Goal: Task Accomplishment & Management: Complete application form

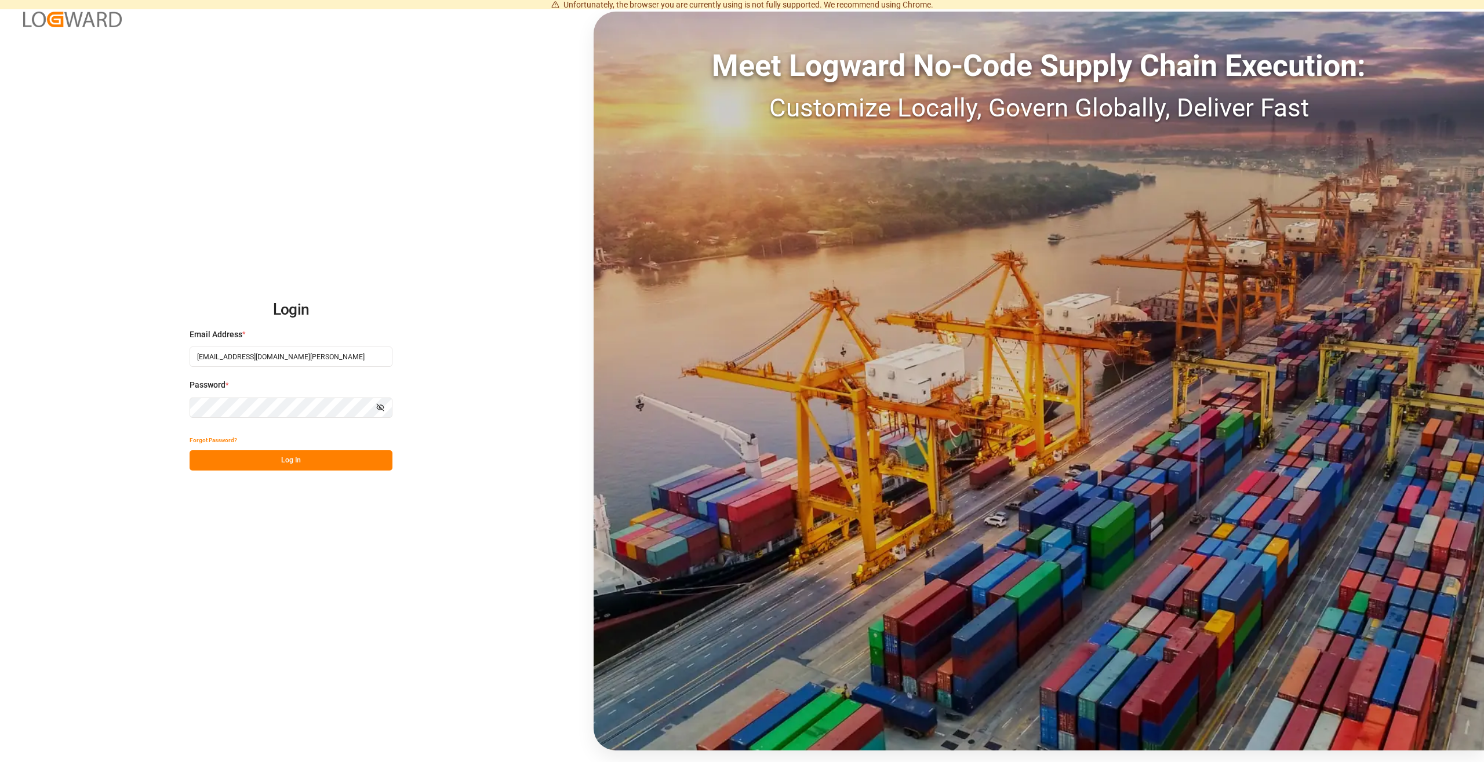
click at [289, 451] on button "Log In" at bounding box center [291, 460] width 203 height 20
click at [291, 457] on div "Forgot Password? Please wait" at bounding box center [291, 450] width 203 height 41
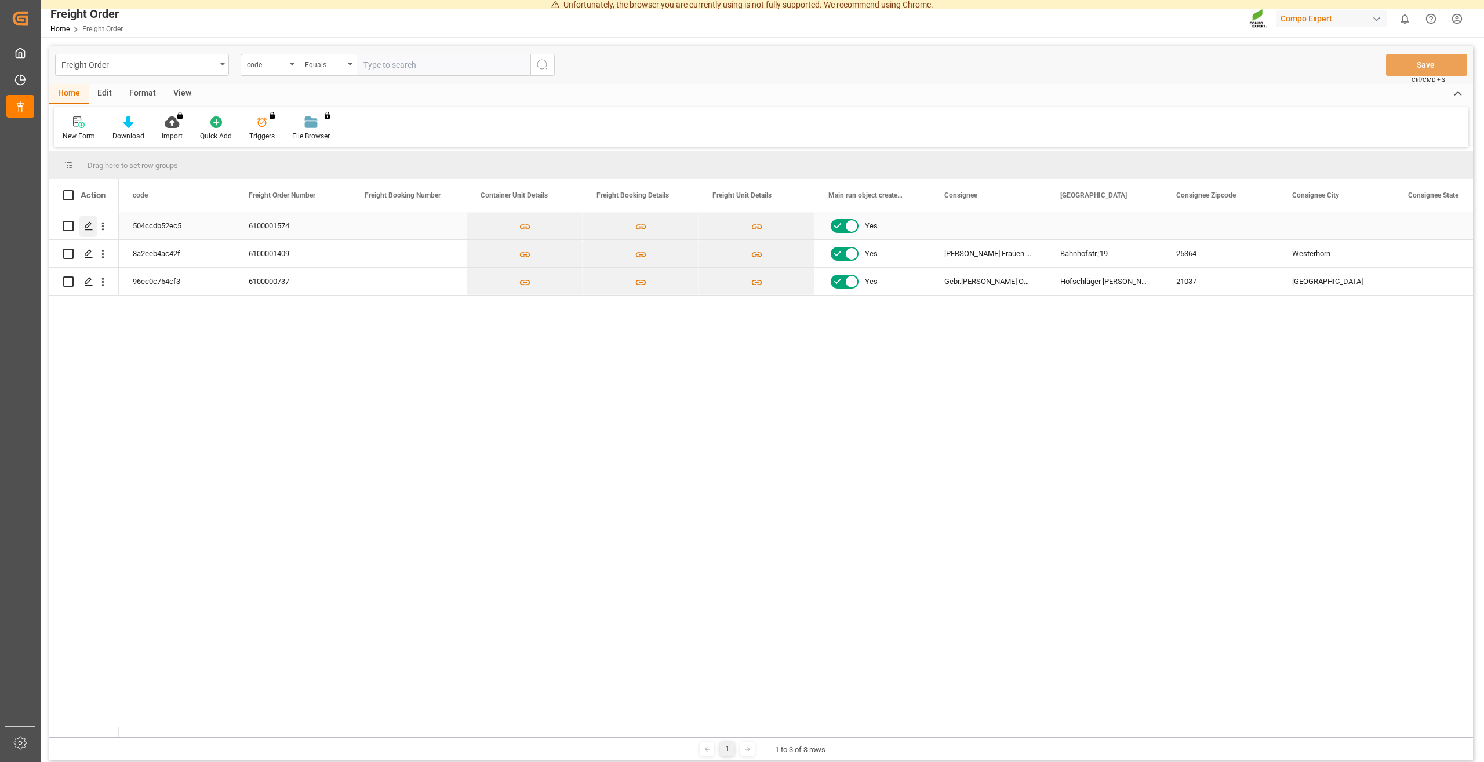
click at [89, 225] on icon "Press SPACE to select this row." at bounding box center [88, 225] width 9 height 9
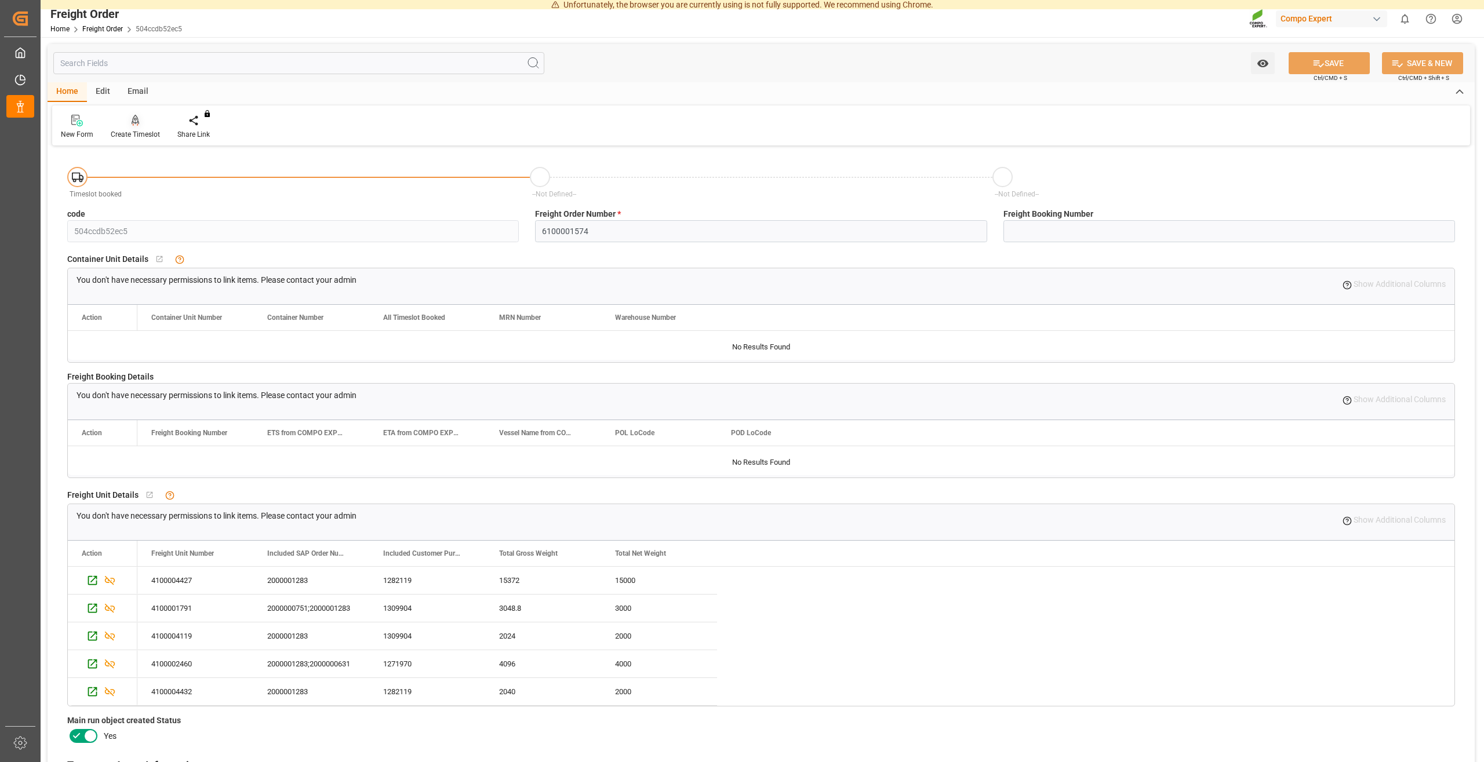
click at [124, 127] on div "Create Timeslot" at bounding box center [135, 126] width 67 height 25
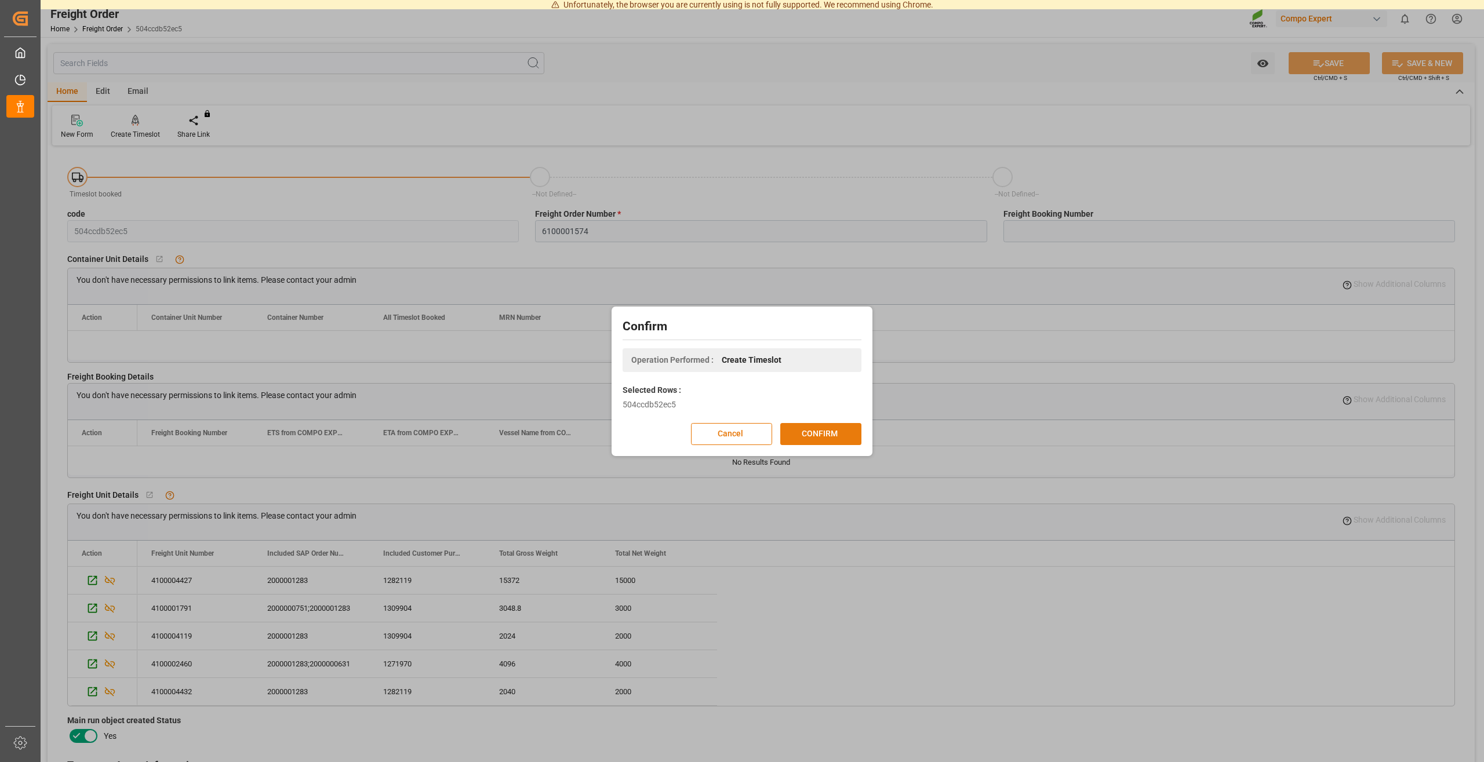
click at [797, 424] on button "CONFIRM" at bounding box center [820, 434] width 81 height 22
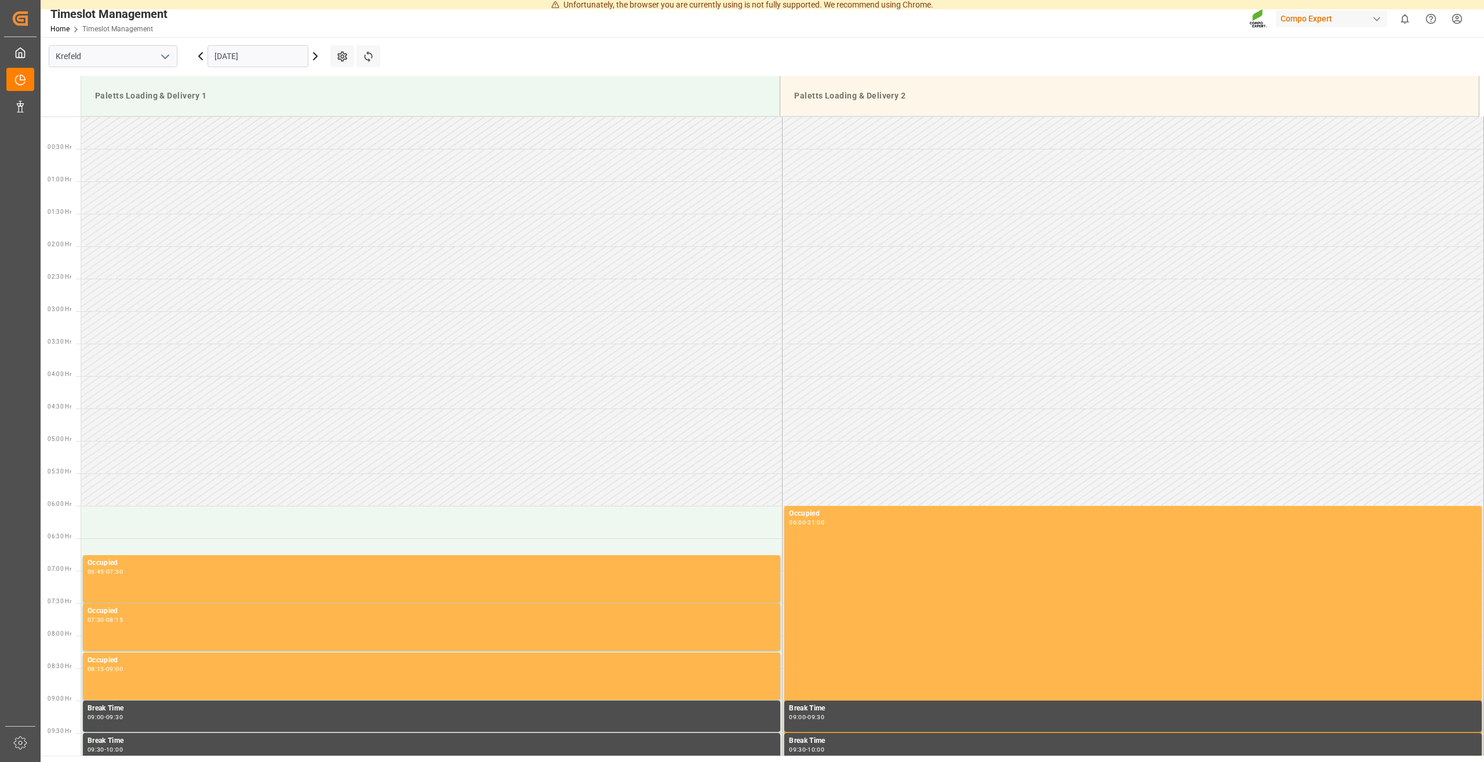
scroll to position [706, 0]
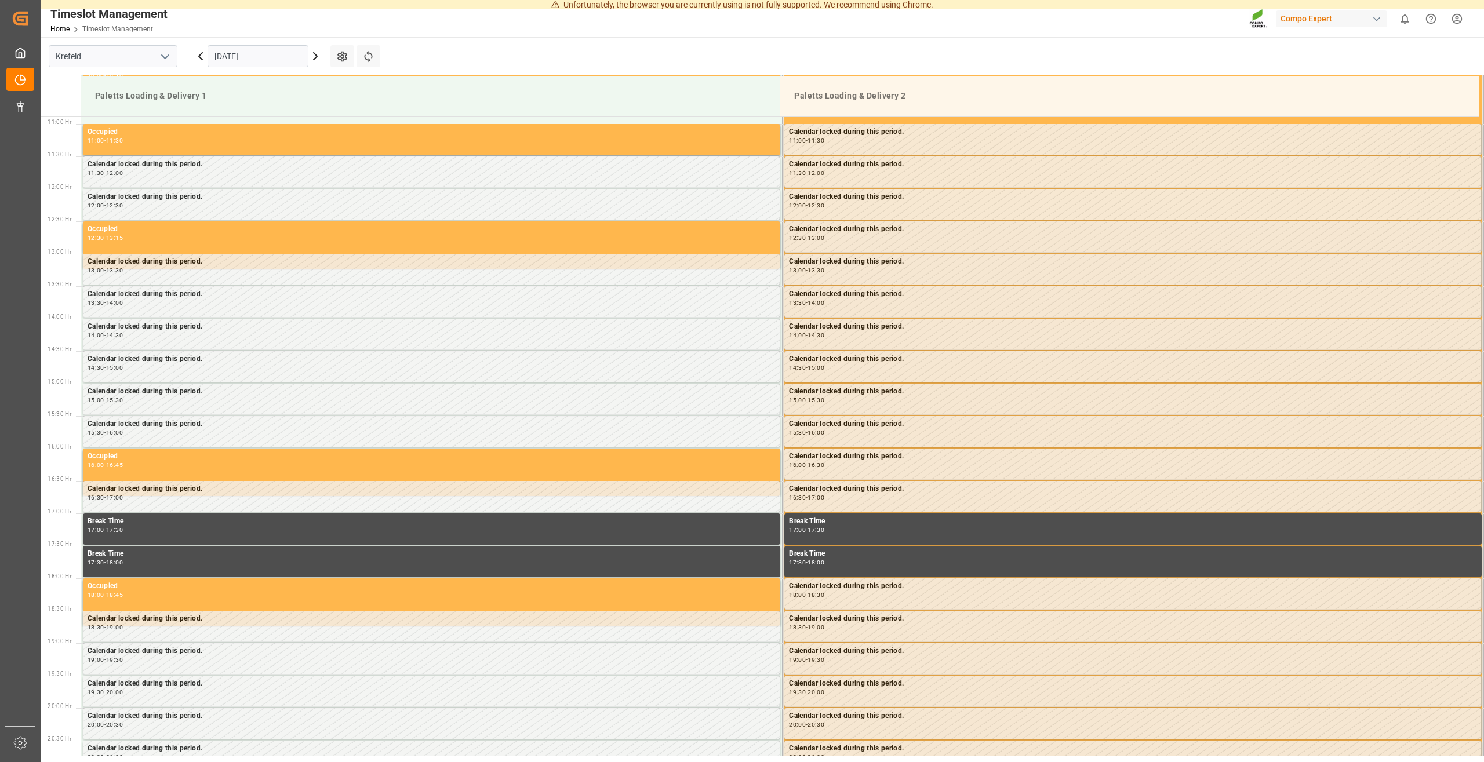
click at [315, 60] on icon at bounding box center [315, 56] width 14 height 14
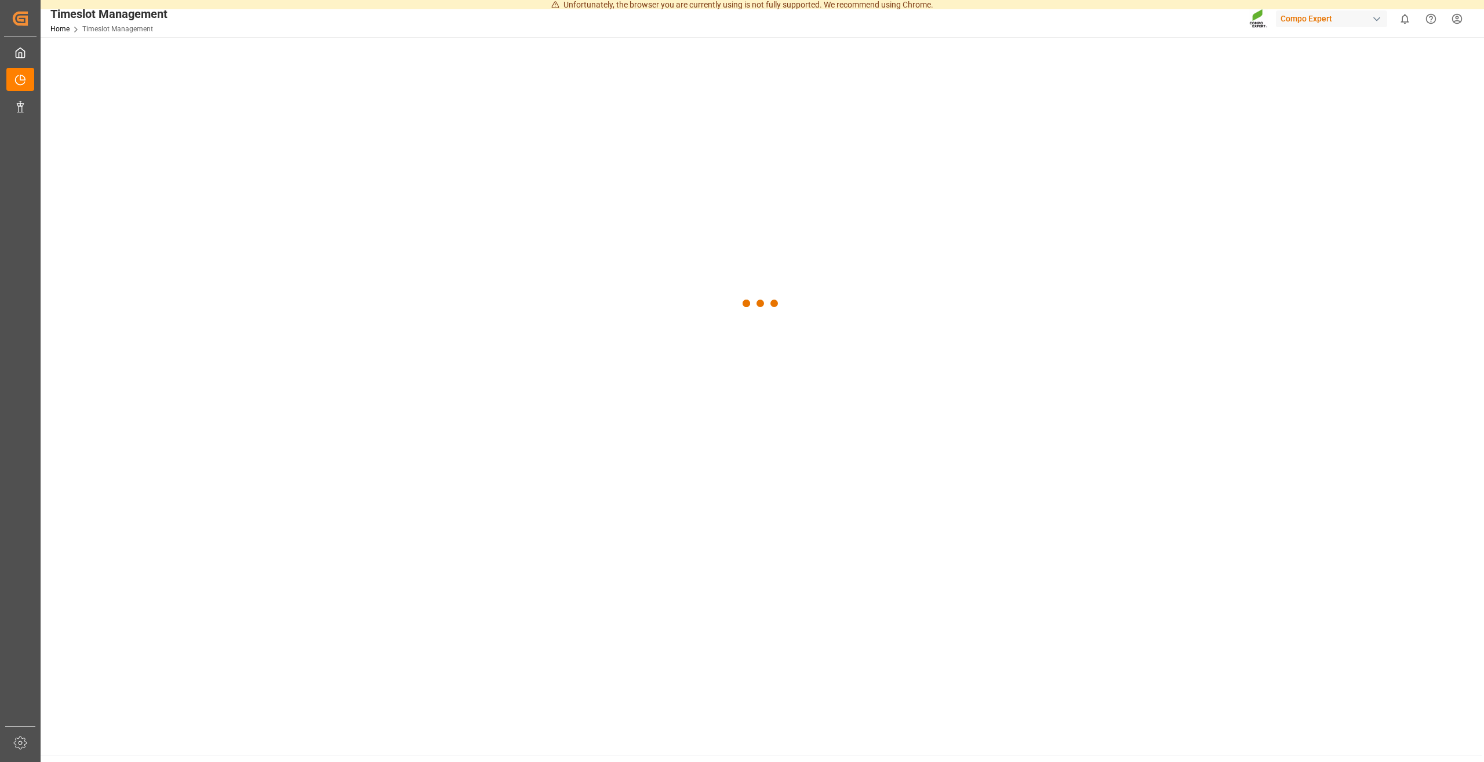
click at [315, 60] on div at bounding box center [761, 304] width 1441 height 534
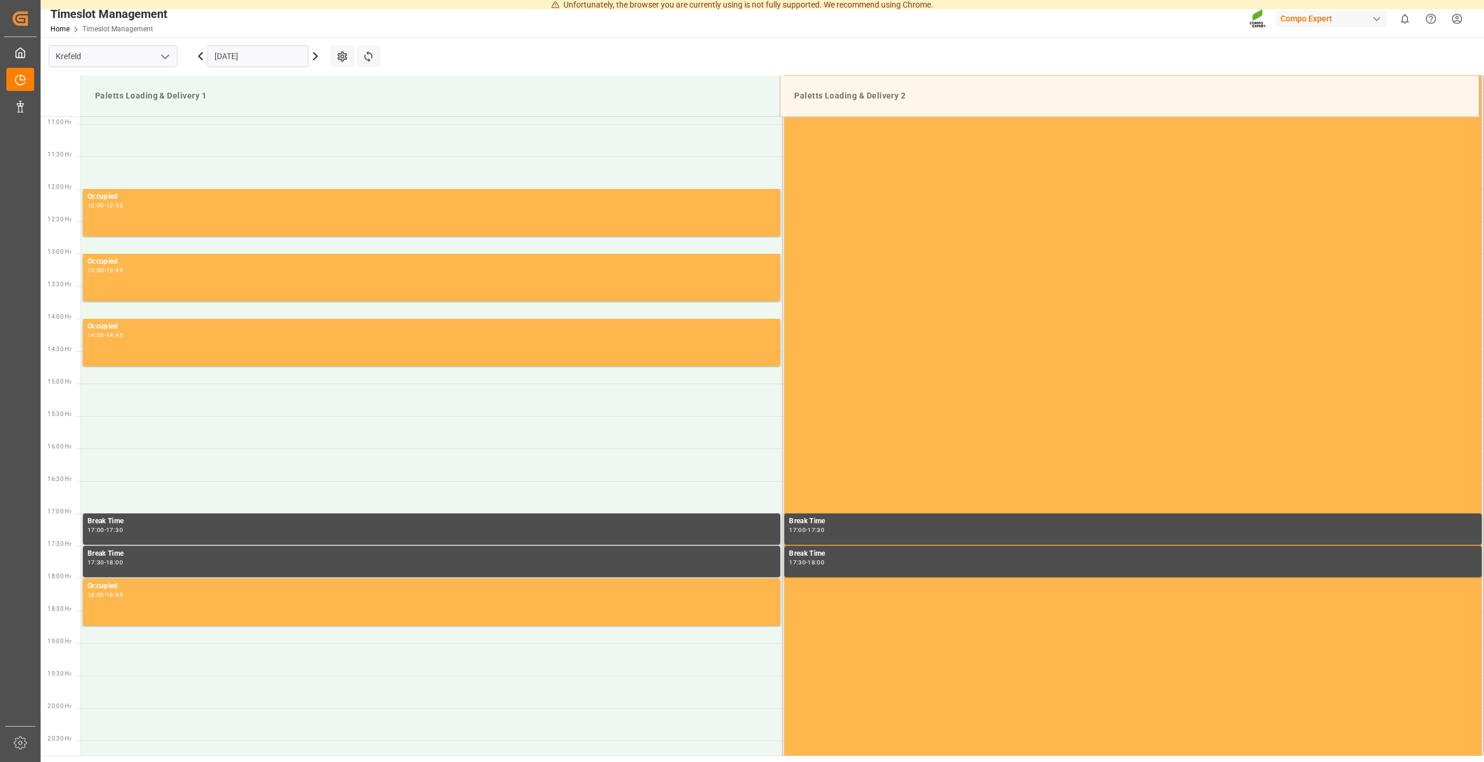
click at [314, 60] on icon at bounding box center [315, 56] width 14 height 14
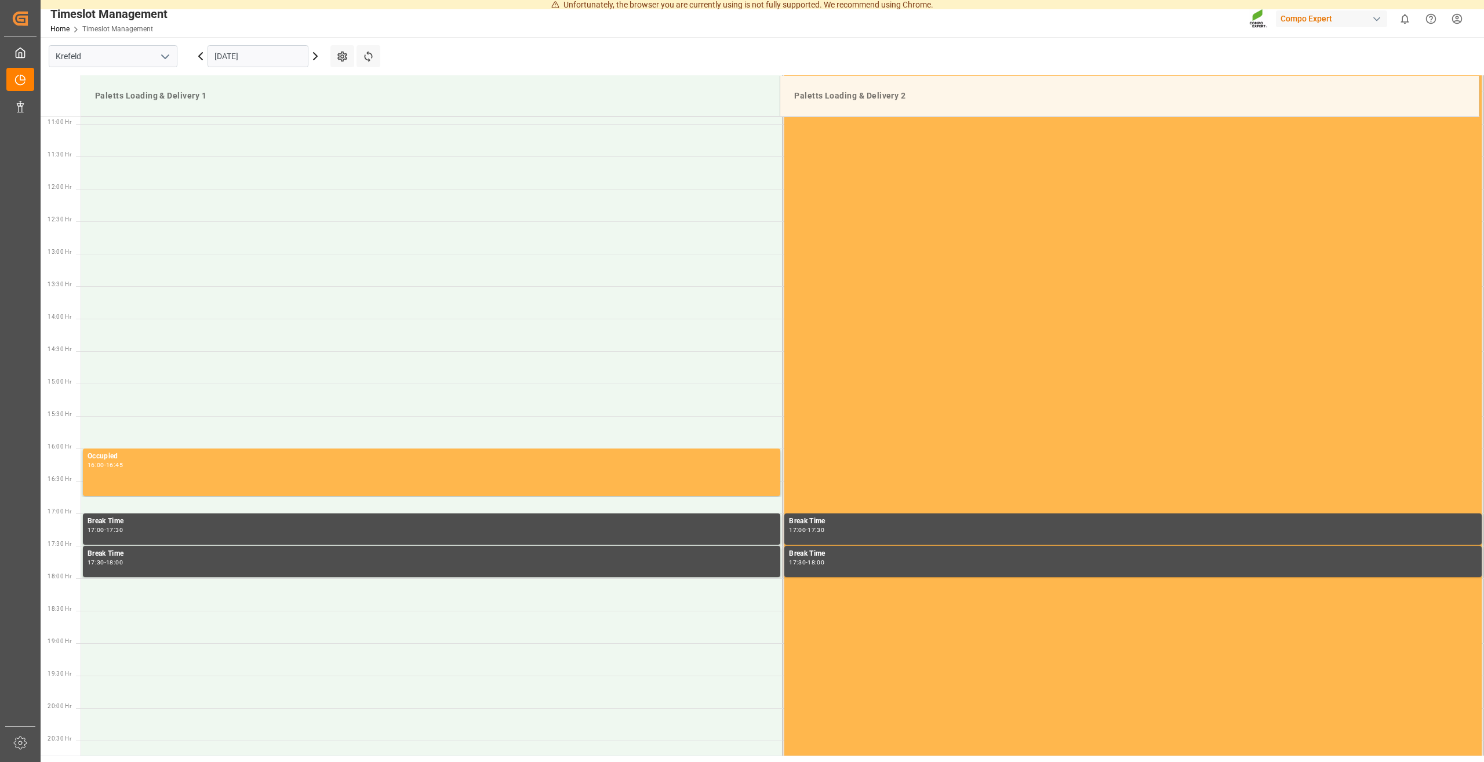
click at [314, 61] on icon at bounding box center [315, 56] width 14 height 14
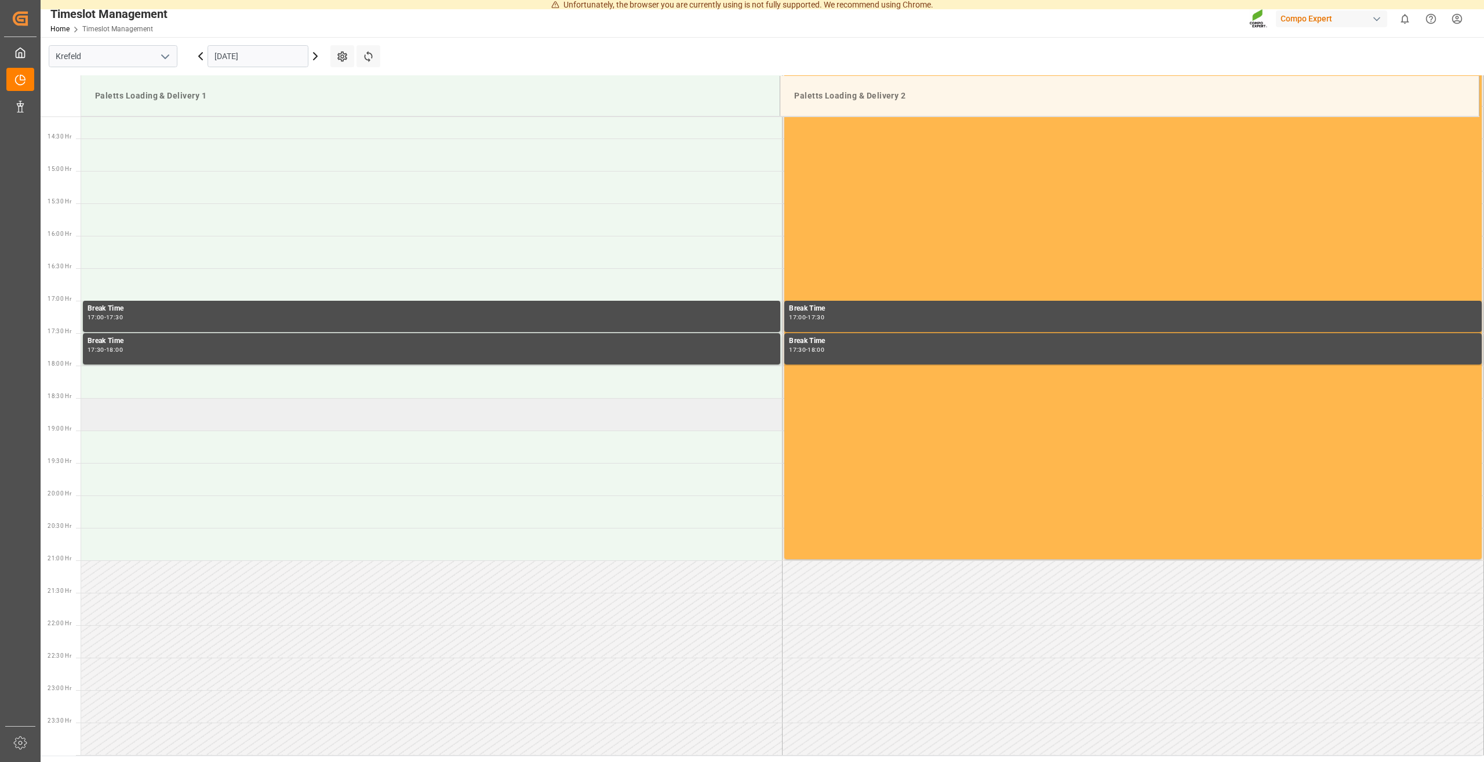
scroll to position [742, 0]
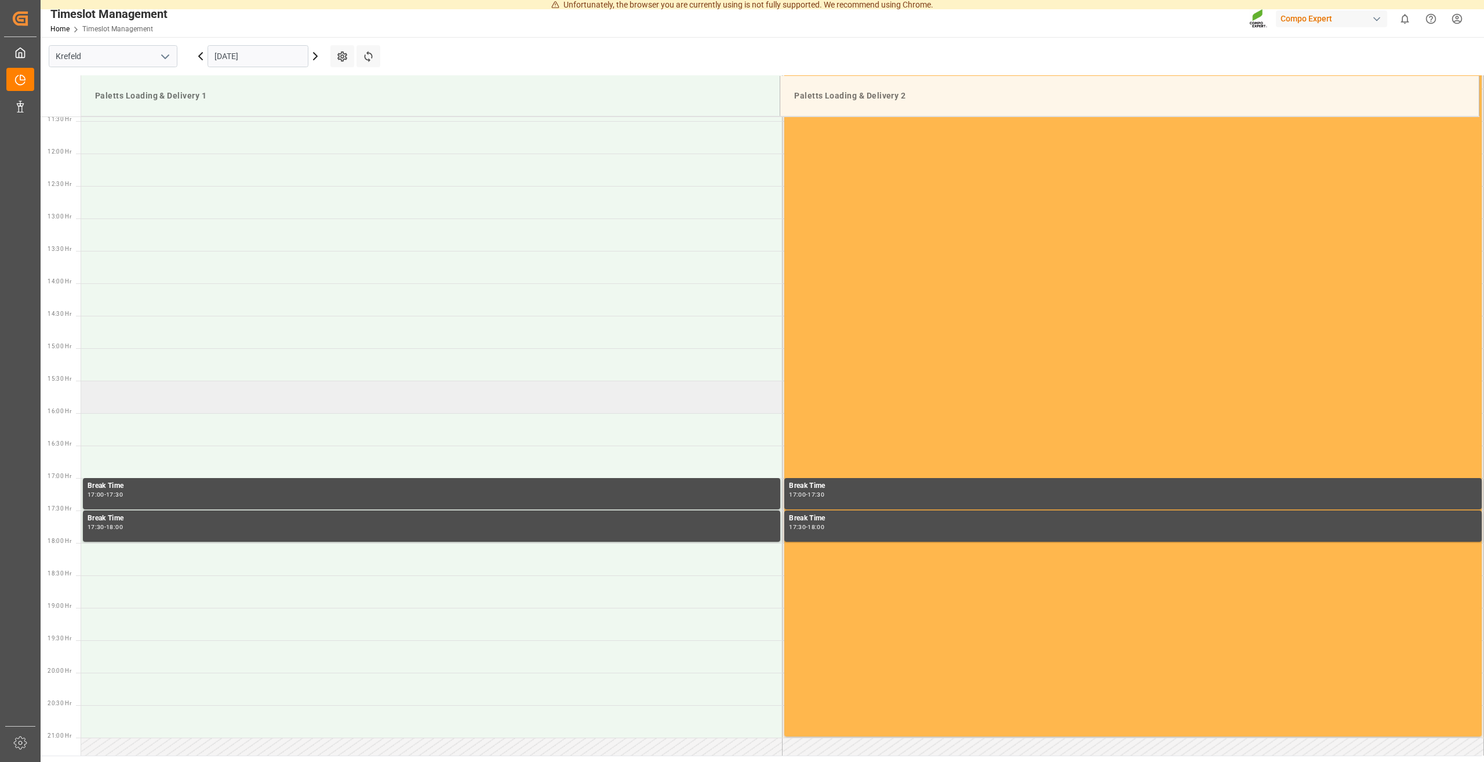
click at [199, 409] on td at bounding box center [431, 397] width 701 height 32
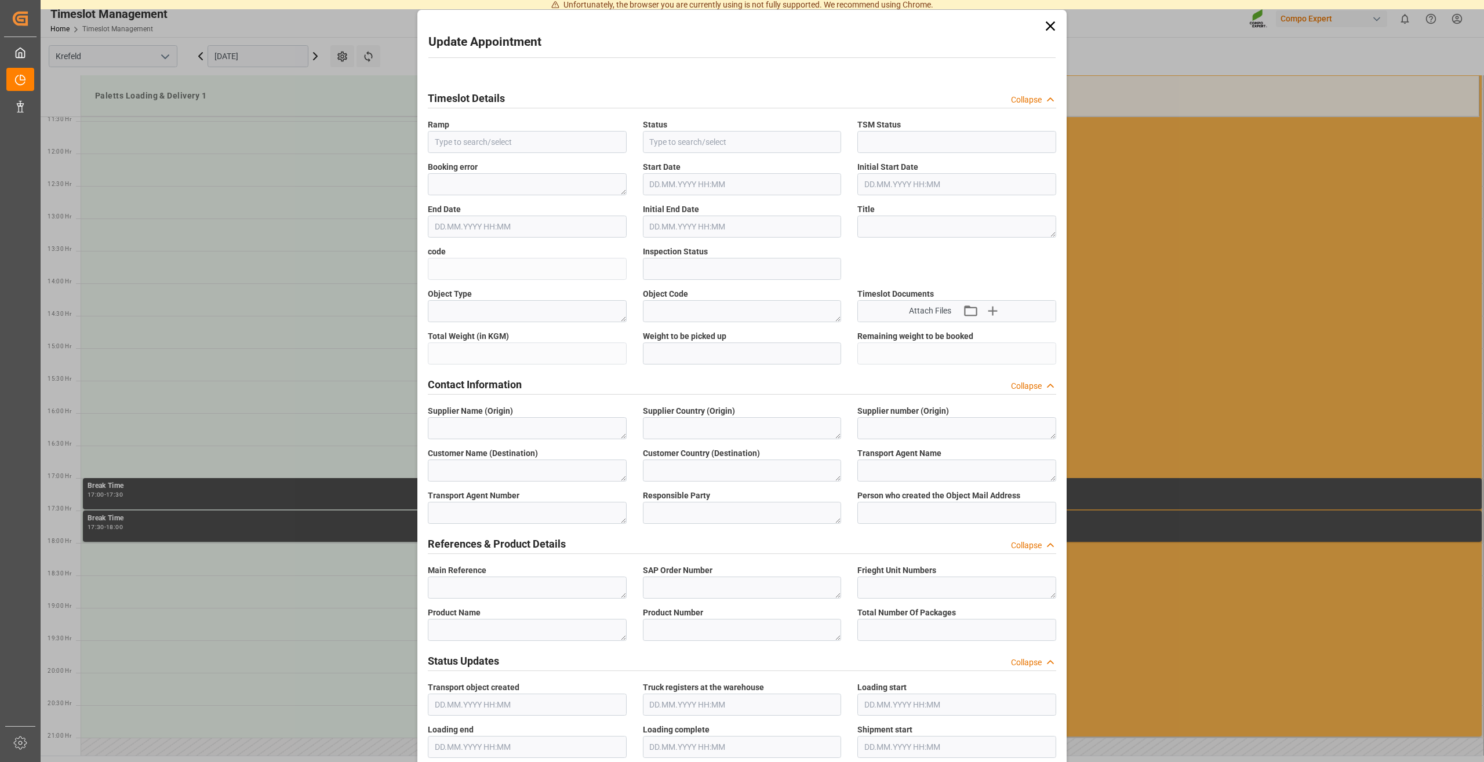
type input "Paletts Loading & Delivery 1"
type input "Transport object created"
type input "Booked"
type input "2bbc276f551f"
type input "Open"
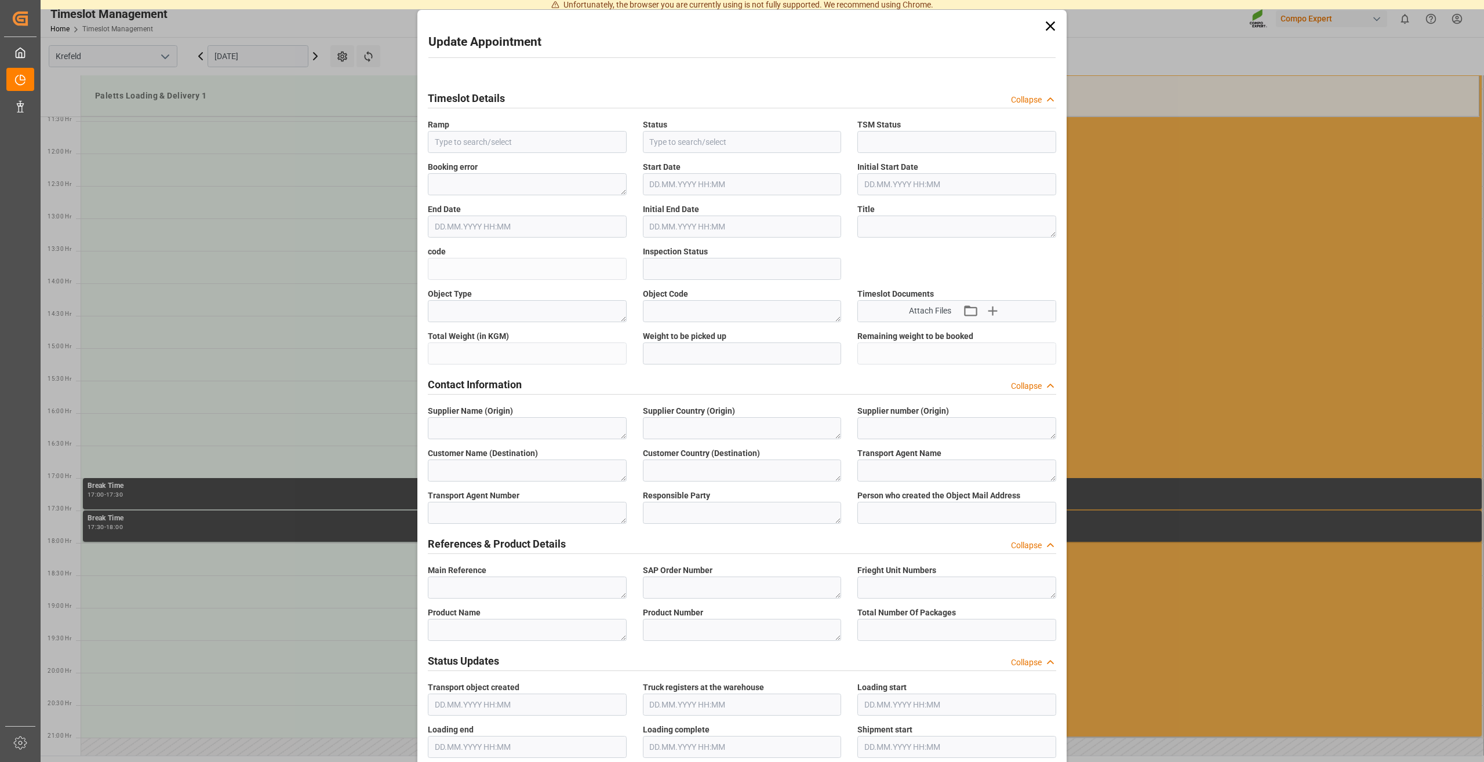
type textarea "Main-Run"
type textarea "SP_EWM"
type textarea "AGRAVIS Raiffeisen AG"
type textarea "DE"
type textarea "Josef Hartmann GmbH & Co. KG, Intern. Spedition"
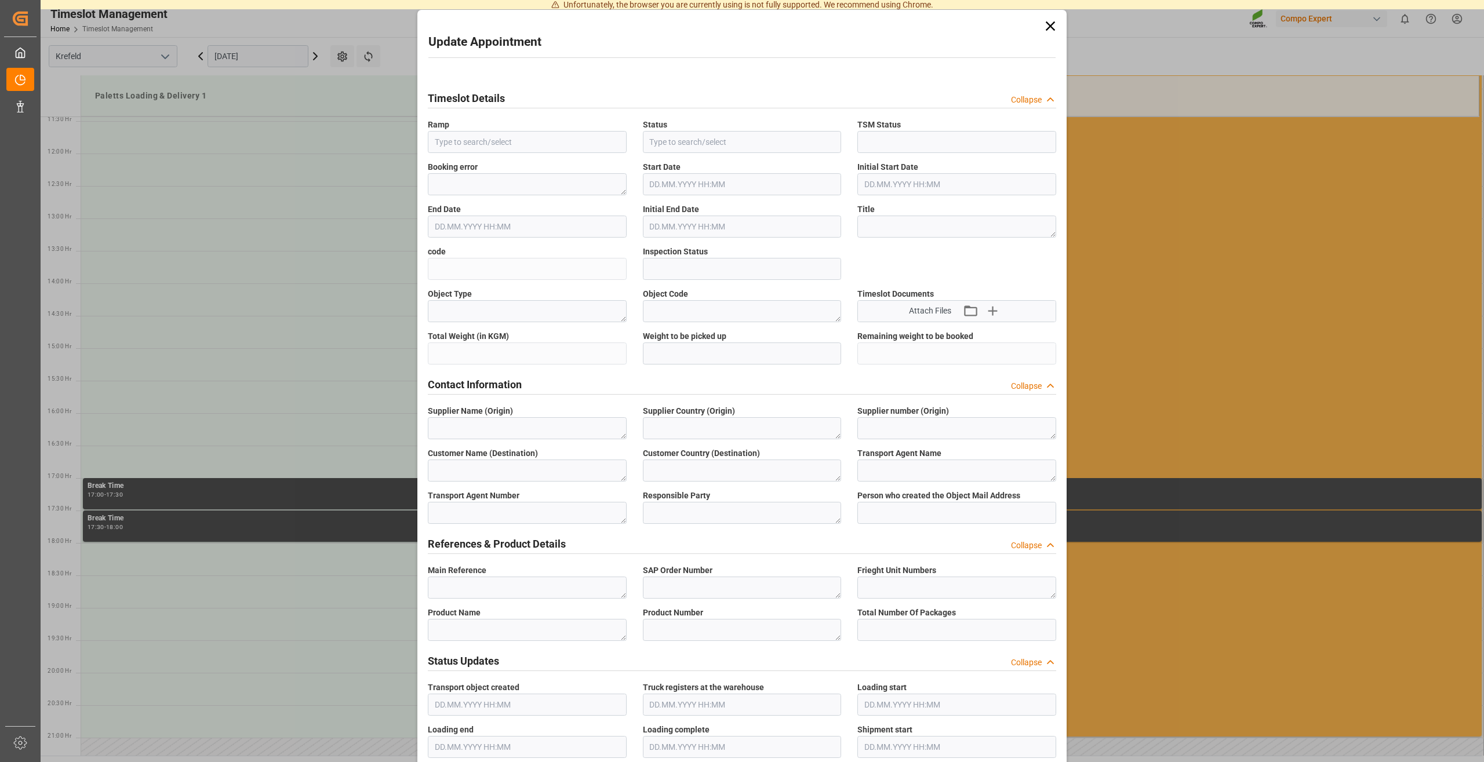
type textarea "5321646"
type textarea "Logistics Service Provider"
type input "Thorsten.Meier@compo-expert.com"
type textarea "6100001574"
type textarea "2000001283 2000000751;2000001283 2000001283;2000000631"
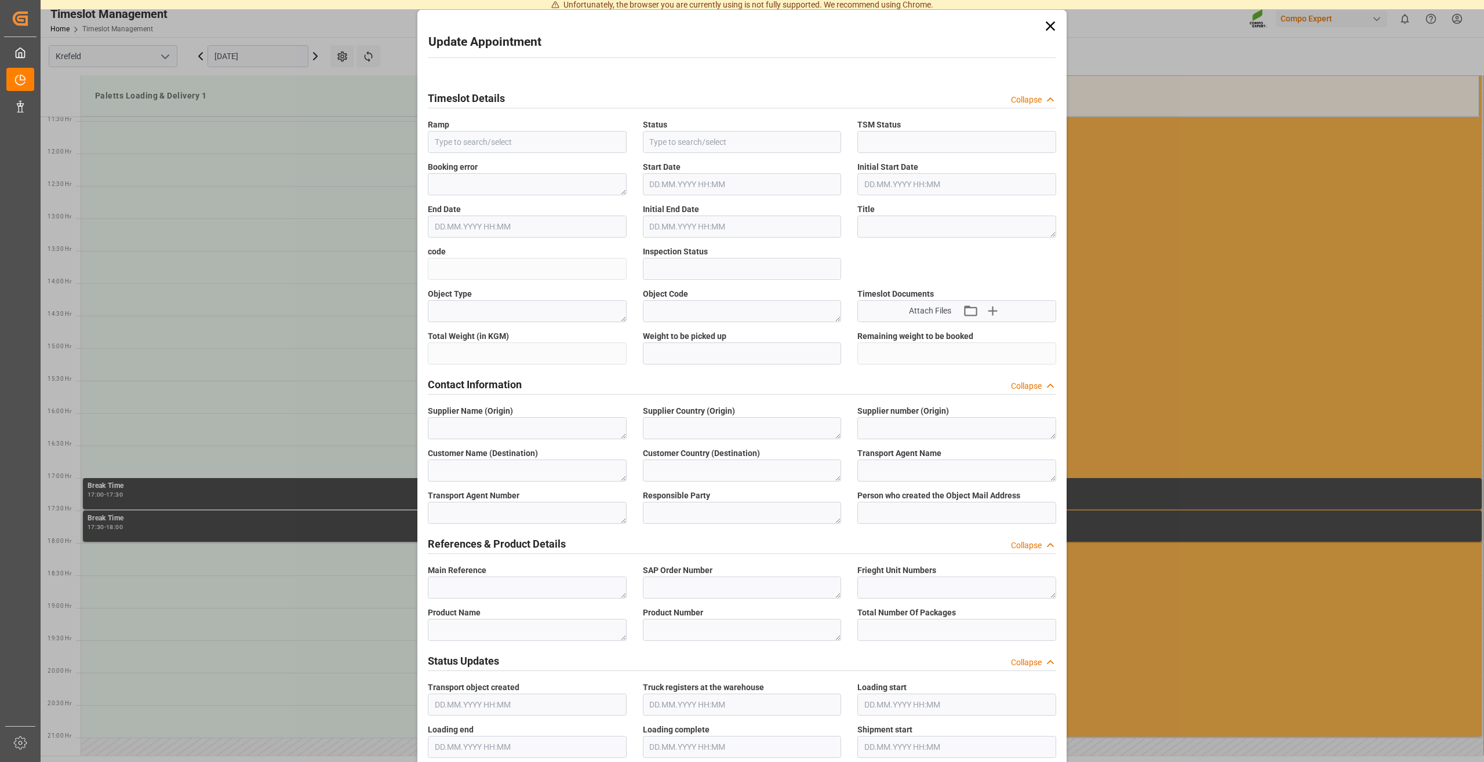
type textarea "4100004427;4100001791;4100004119;4100002460;4100004432"
type textarea "FLO T PERM 16-7-15 25kg (x40) INTFLO T PERM 16-7-15 25kg (x40) INT;KGA 0-0-28 2…"
type textarea "43078028994410902899;4307802899441090289942104020044308502899"
type textarea "Z100"
type textarea "3200"
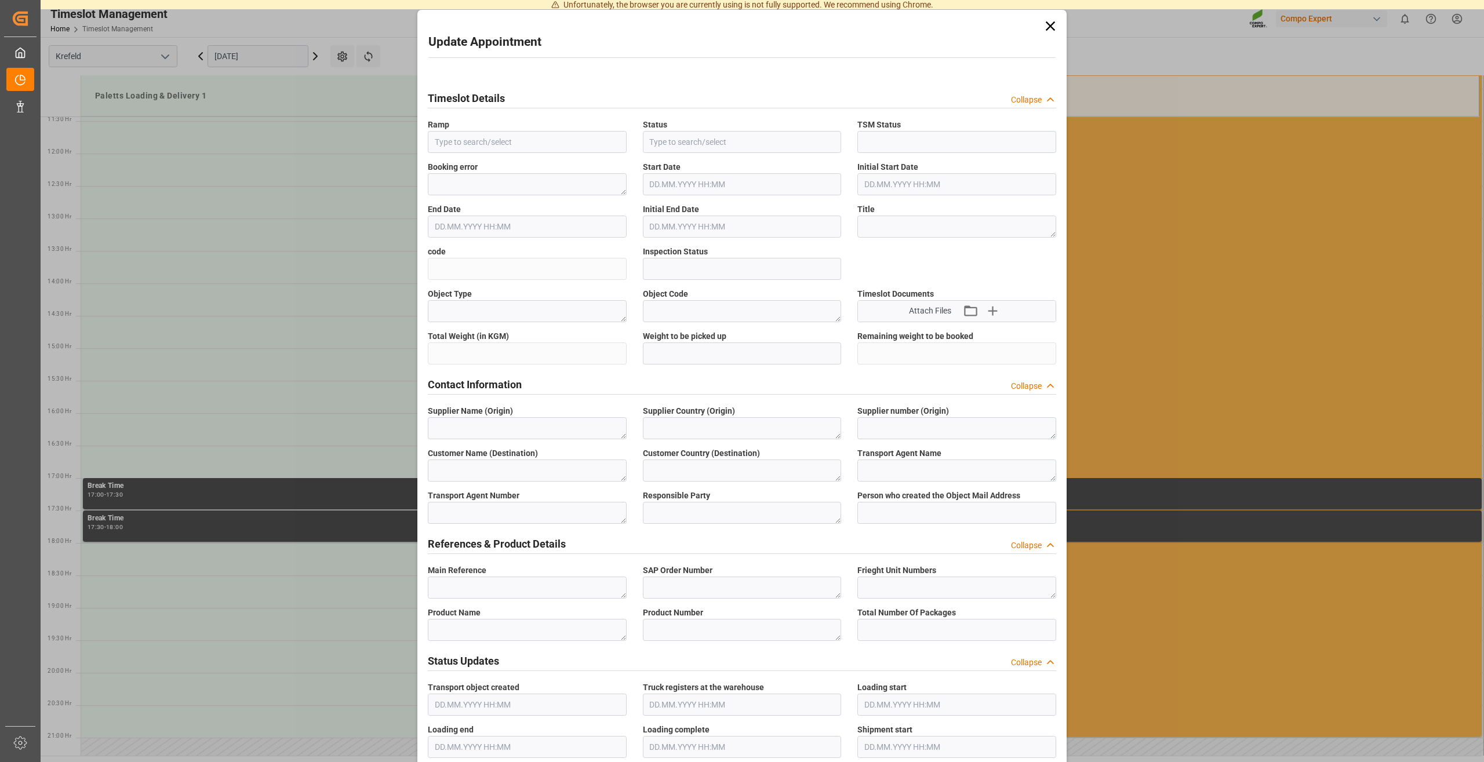
type input "6100001574"
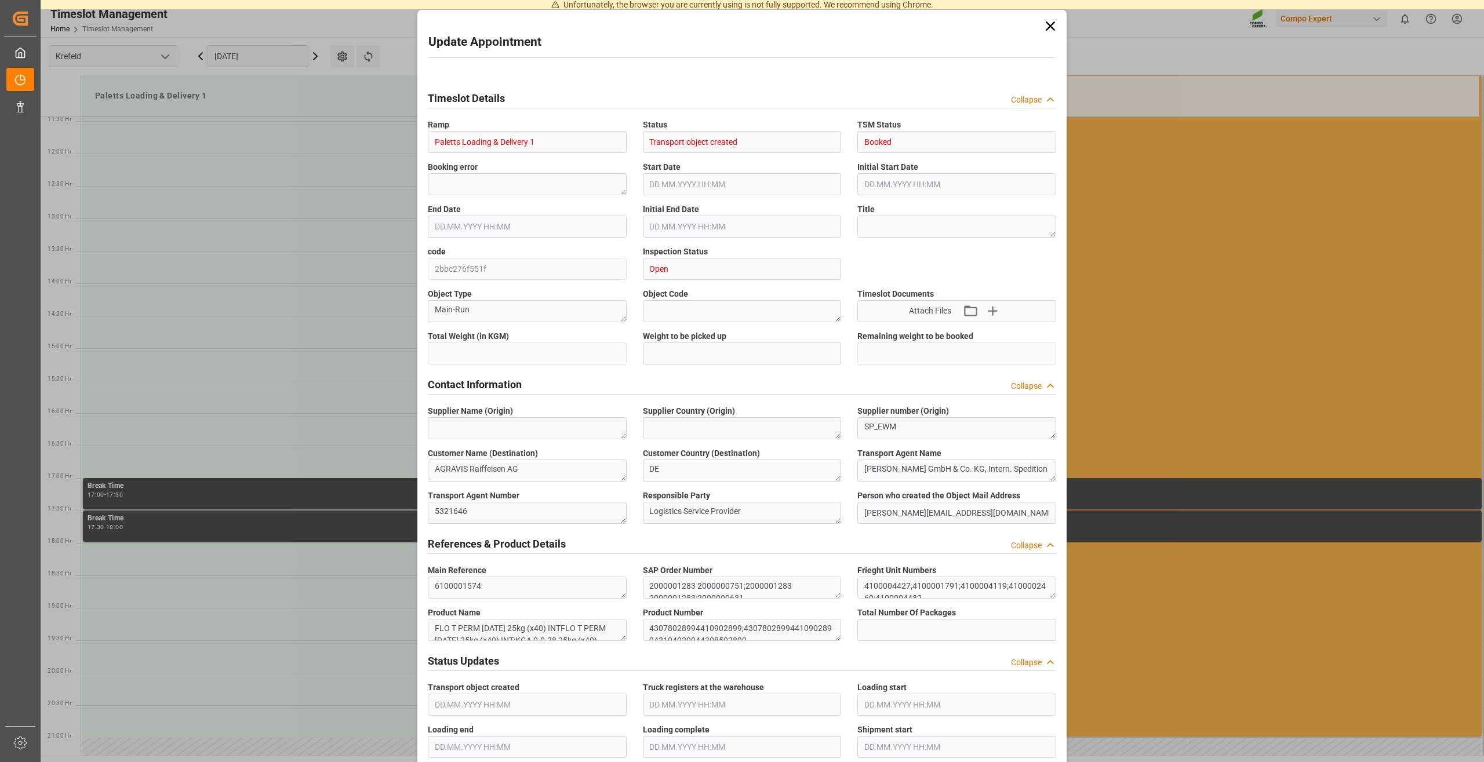
type input "04.09.2025 15:30"
type input "04.09.2025 16:00"
type input "26580.8"
type input "0"
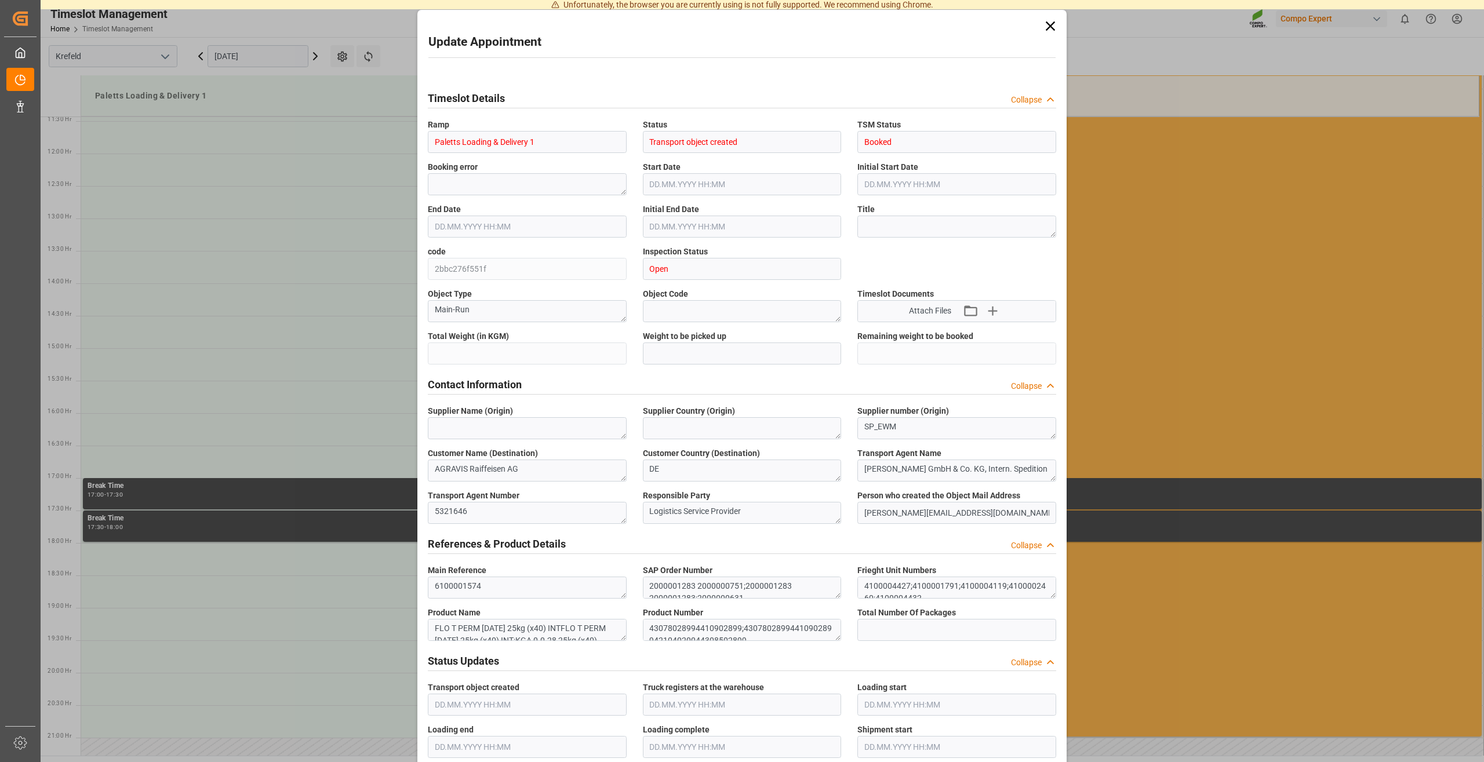
type input "01.09.2025 10:29"
type input "01.09.2025 09:49"
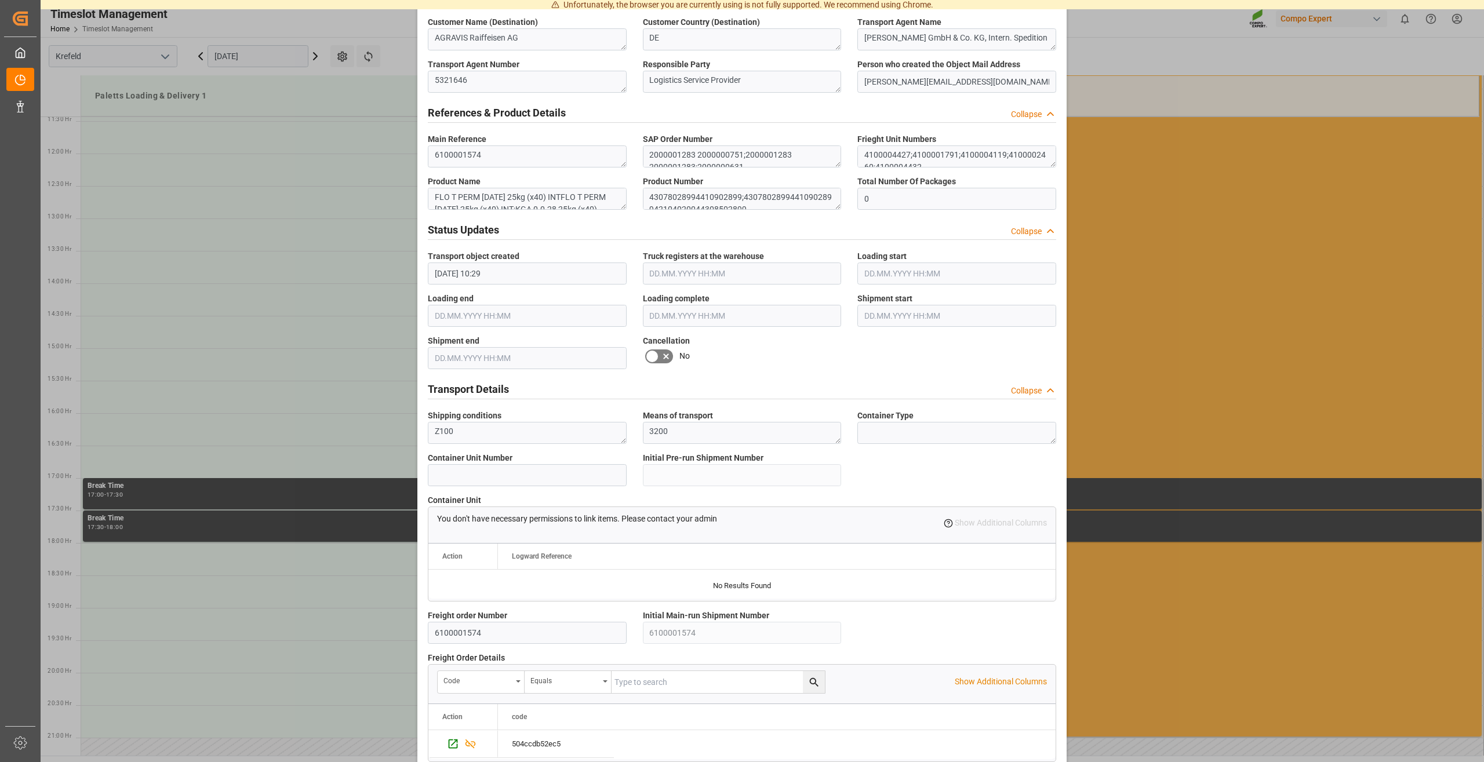
scroll to position [764, 0]
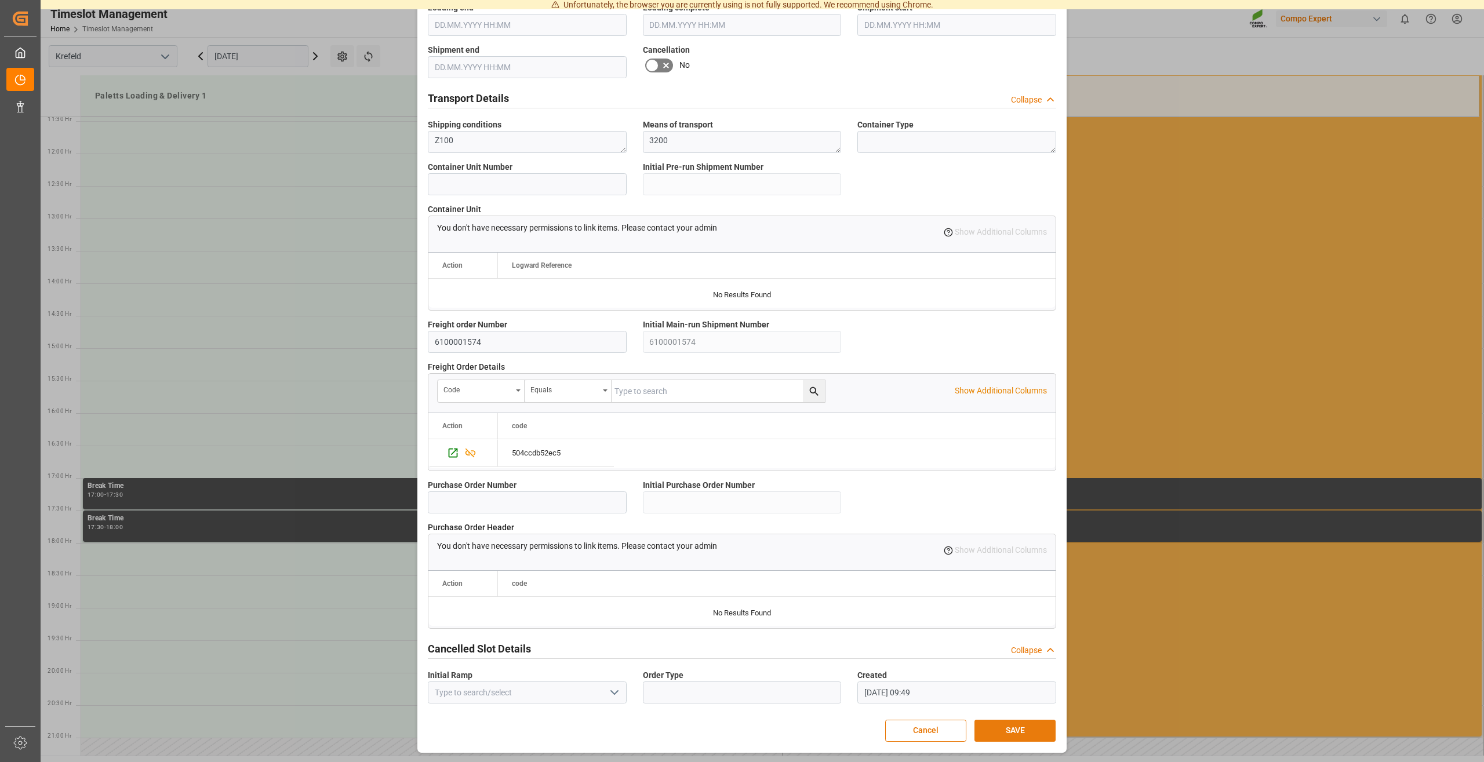
click at [996, 727] on button "SAVE" at bounding box center [1014, 731] width 81 height 22
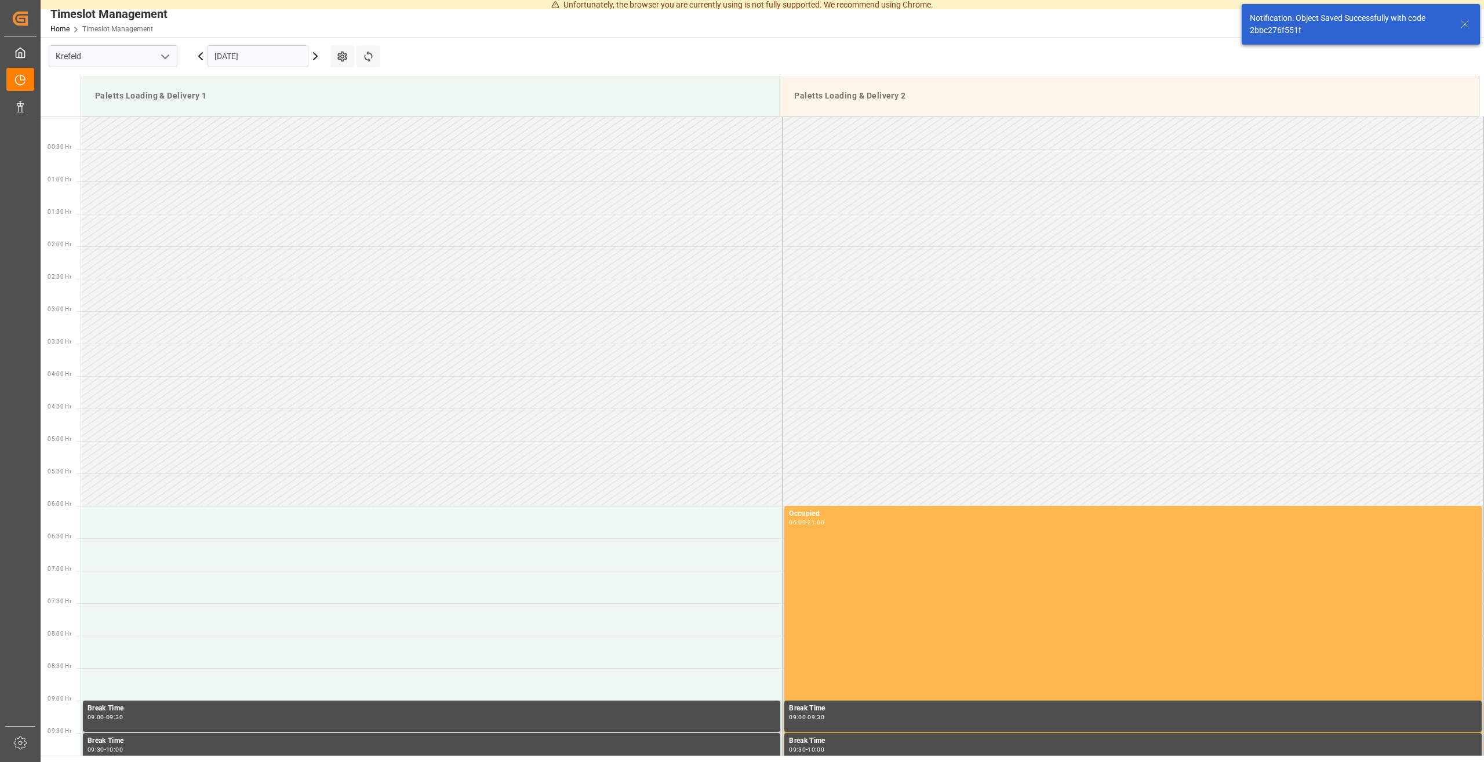
scroll to position [861, 0]
